Goal: Task Accomplishment & Management: Use online tool/utility

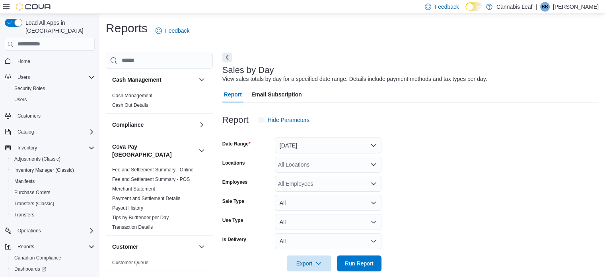
scroll to position [10, 0]
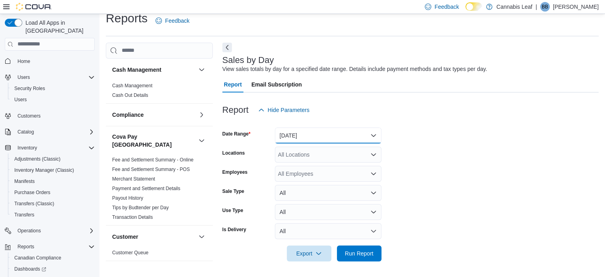
click at [353, 128] on button "[DATE]" at bounding box center [328, 135] width 107 height 16
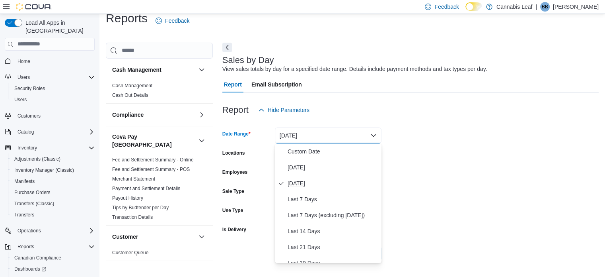
click at [335, 175] on button "[DATE]" at bounding box center [328, 183] width 107 height 16
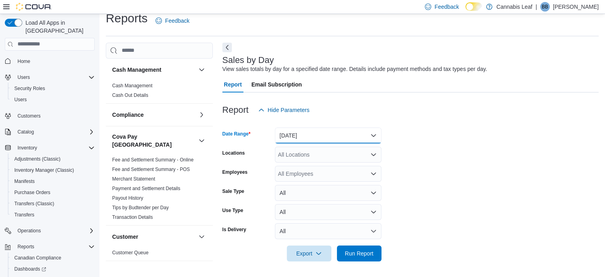
click at [329, 140] on button "[DATE]" at bounding box center [328, 135] width 107 height 16
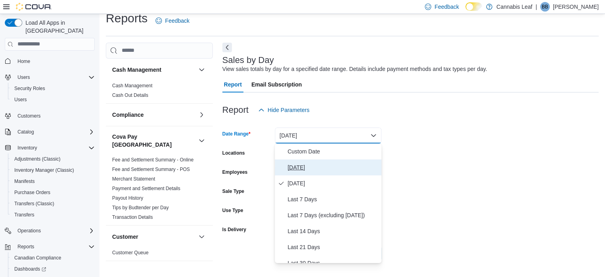
click at [321, 170] on span "[DATE]" at bounding box center [333, 167] width 91 height 10
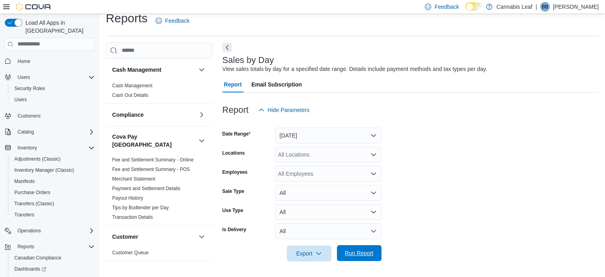
click at [366, 254] on span "Run Report" at bounding box center [359, 253] width 29 height 8
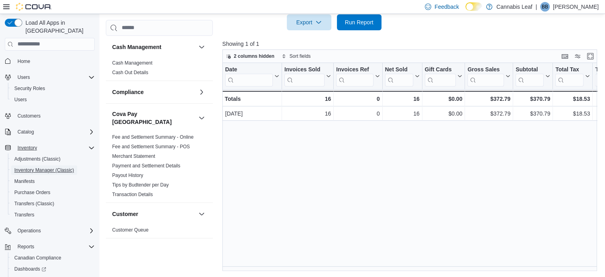
drag, startPoint x: 50, startPoint y: 164, endPoint x: 64, endPoint y: 143, distance: 25.4
click at [50, 167] on span "Inventory Manager (Classic)" at bounding box center [44, 170] width 60 height 6
